Goal: Browse casually

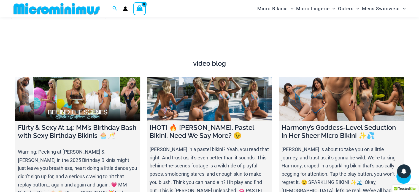
scroll to position [1926, 0]
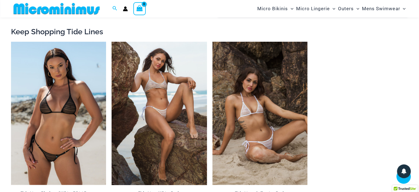
scroll to position [906, 0]
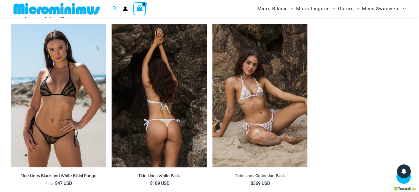
click at [157, 50] on img at bounding box center [159, 95] width 95 height 143
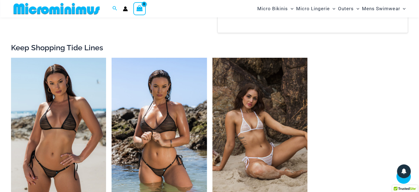
scroll to position [882, 0]
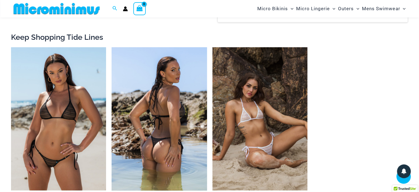
click at [148, 68] on img at bounding box center [159, 118] width 95 height 143
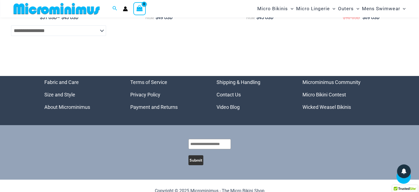
scroll to position [2065, 0]
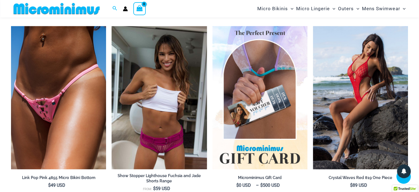
scroll to position [1567, 0]
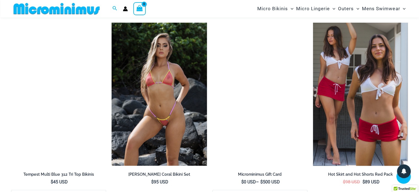
scroll to position [684, 0]
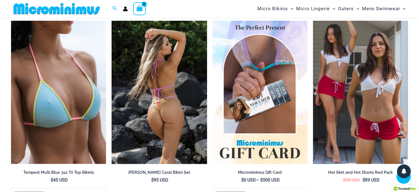
click at [166, 64] on img at bounding box center [159, 92] width 95 height 143
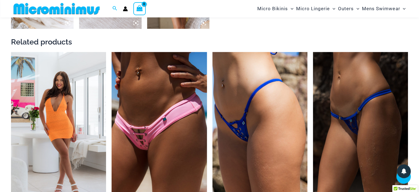
scroll to position [519, 0]
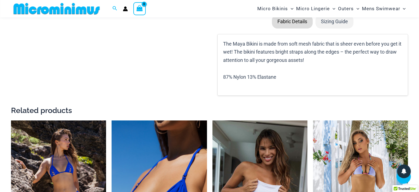
scroll to position [657, 0]
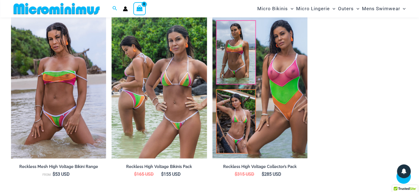
scroll to position [575, 0]
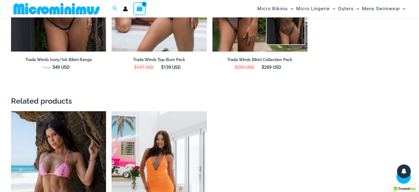
scroll to position [850, 0]
